Goal: Task Accomplishment & Management: Use online tool/utility

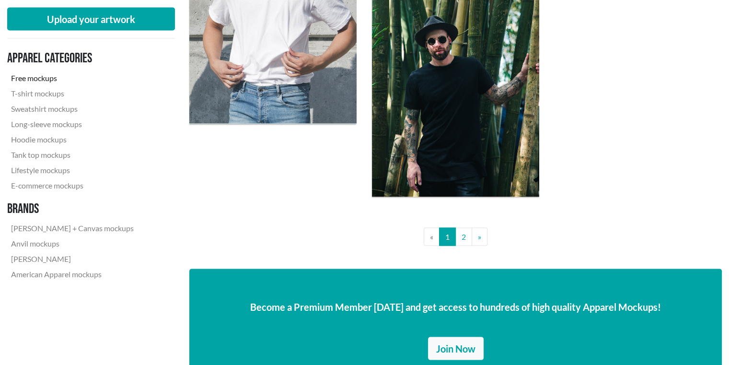
scroll to position [1892, 0]
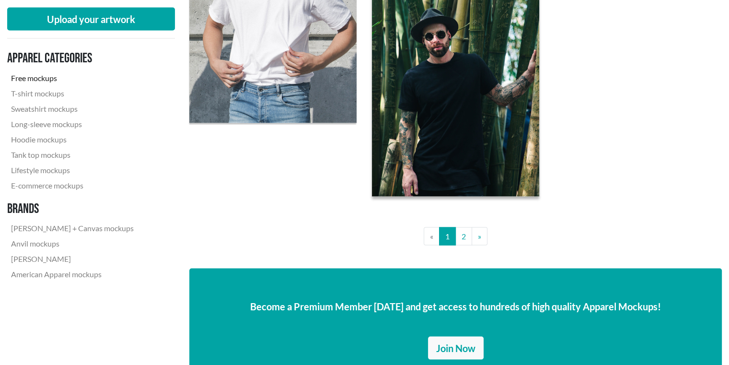
click at [458, 137] on img at bounding box center [456, 85] width 184 height 245
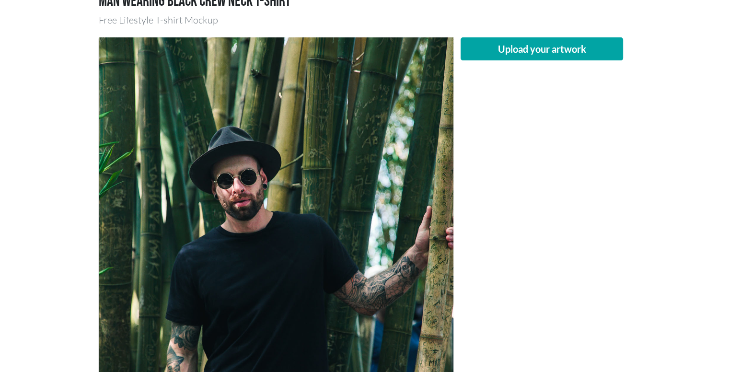
scroll to position [82, 0]
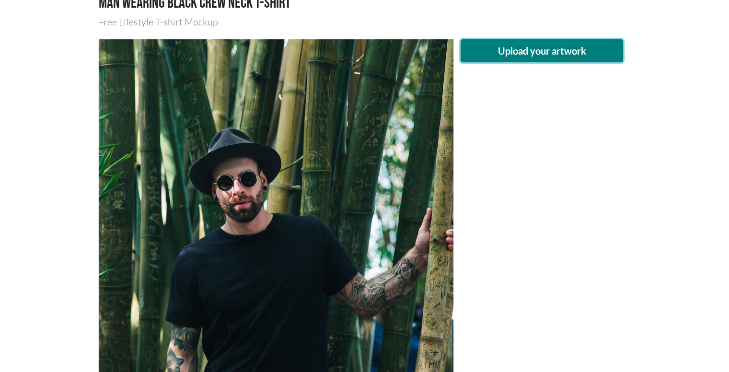
click at [492, 51] on button "Upload your artwork" at bounding box center [541, 50] width 163 height 23
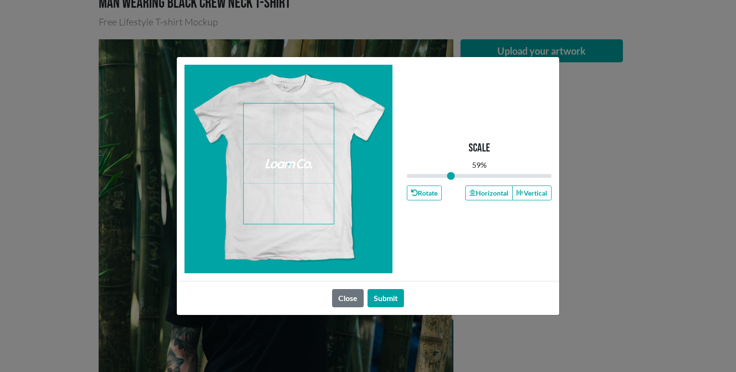
drag, startPoint x: 481, startPoint y: 175, endPoint x: 450, endPoint y: 175, distance: 30.7
type input "0.59"
click at [450, 175] on input "range" at bounding box center [479, 176] width 145 height 11
click at [293, 133] on span at bounding box center [289, 163] width 90 height 120
click at [381, 299] on button "Submit" at bounding box center [385, 298] width 36 height 18
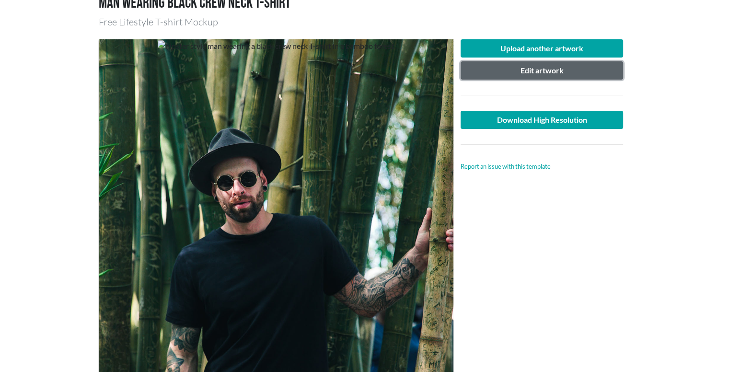
click at [543, 73] on button "Edit artwork" at bounding box center [541, 70] width 163 height 18
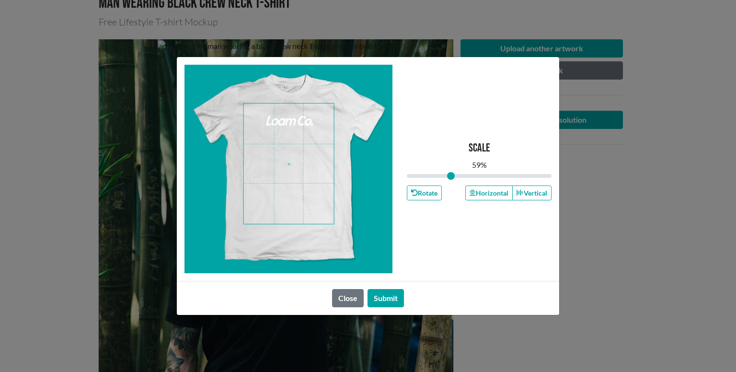
click at [287, 126] on span at bounding box center [289, 163] width 90 height 120
click at [392, 296] on button "Submit" at bounding box center [385, 298] width 36 height 18
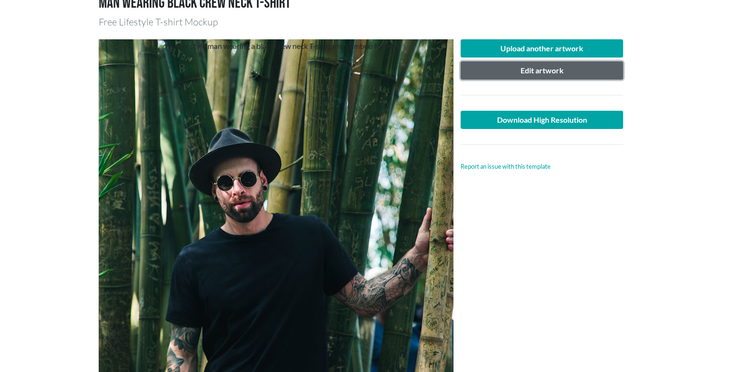
click at [489, 71] on button "Edit artwork" at bounding box center [541, 70] width 163 height 18
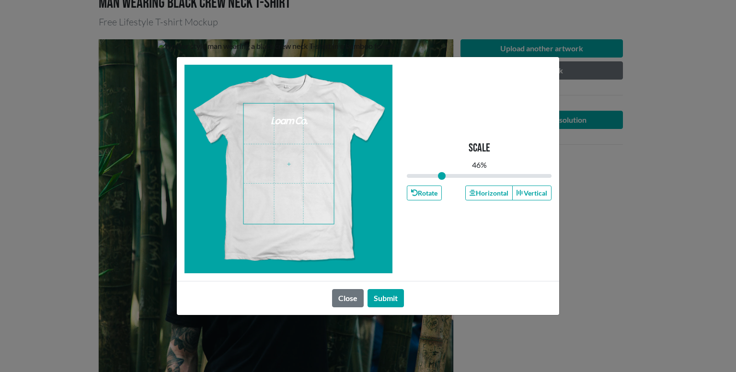
drag, startPoint x: 452, startPoint y: 178, endPoint x: 442, endPoint y: 180, distance: 10.2
type input "0.46"
click at [442, 180] on input "range" at bounding box center [479, 176] width 145 height 11
click at [292, 115] on span at bounding box center [289, 163] width 90 height 120
click at [391, 293] on button "Submit" at bounding box center [385, 298] width 36 height 18
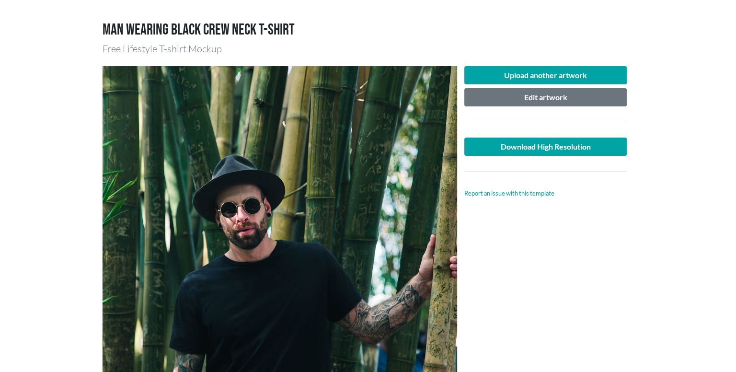
scroll to position [56, 0]
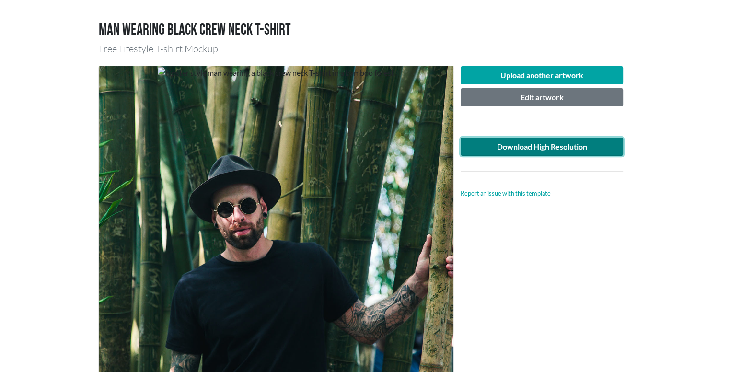
click at [523, 146] on link "Download High Resolution" at bounding box center [541, 147] width 163 height 18
